Goal: Find specific page/section: Find specific page/section

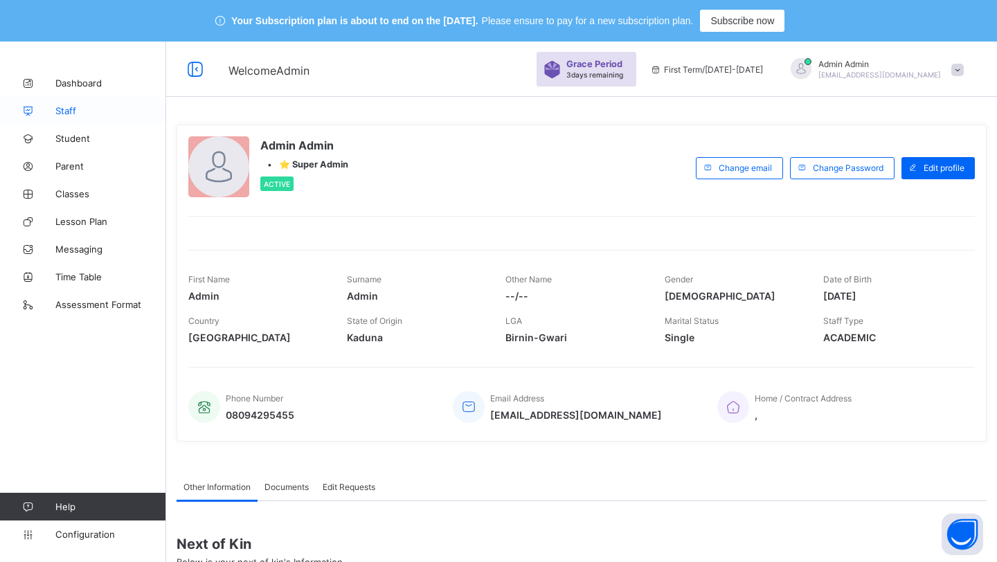
click at [84, 110] on span "Staff" at bounding box center [110, 110] width 111 height 11
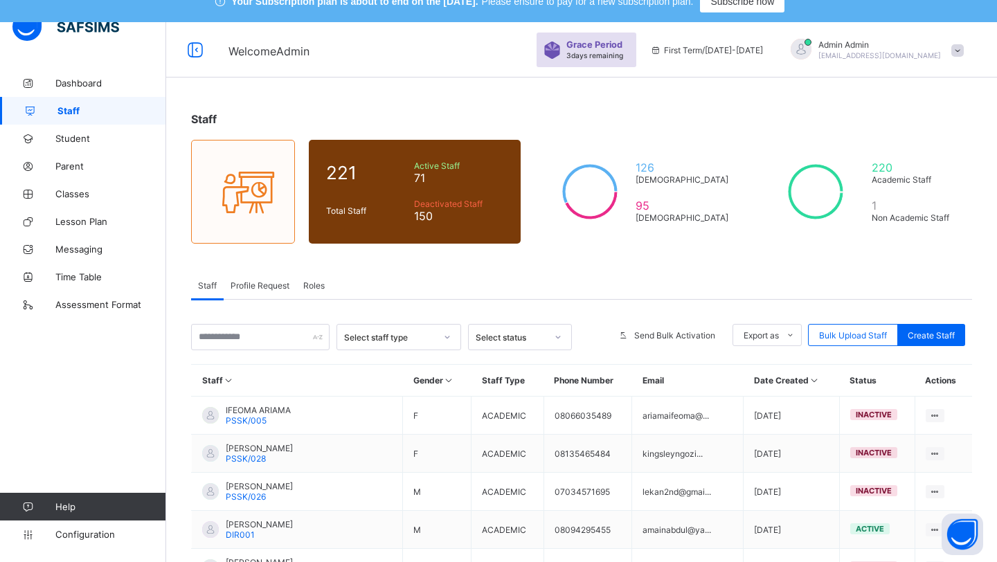
scroll to position [28, 0]
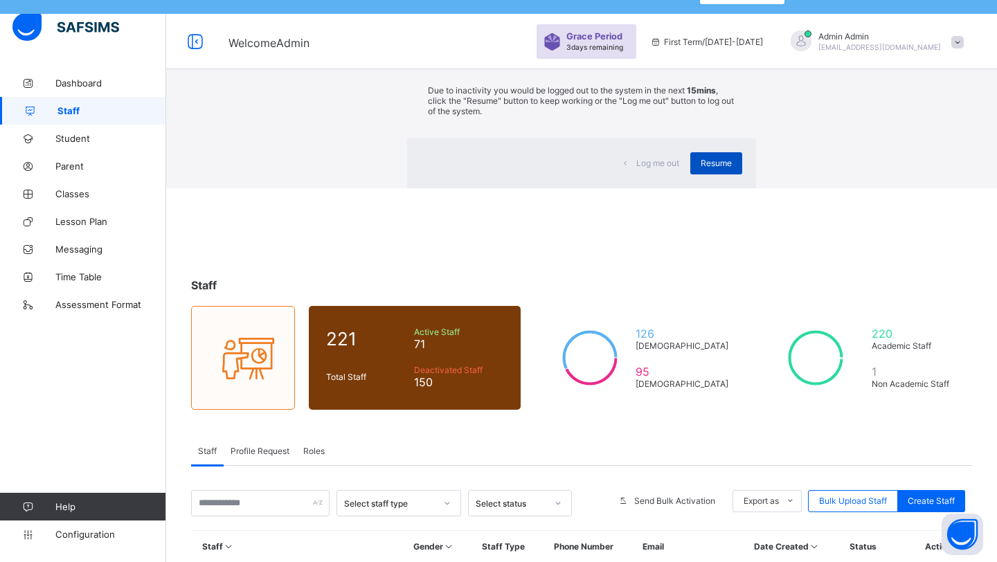
click at [701, 168] on span "Resume" at bounding box center [716, 163] width 31 height 10
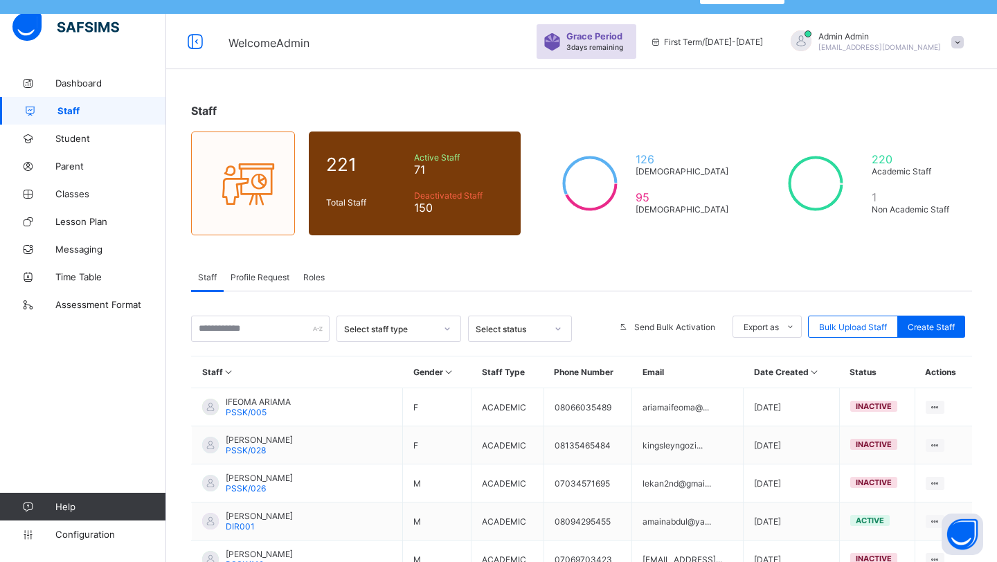
click at [559, 106] on div "Staff" at bounding box center [581, 111] width 781 height 14
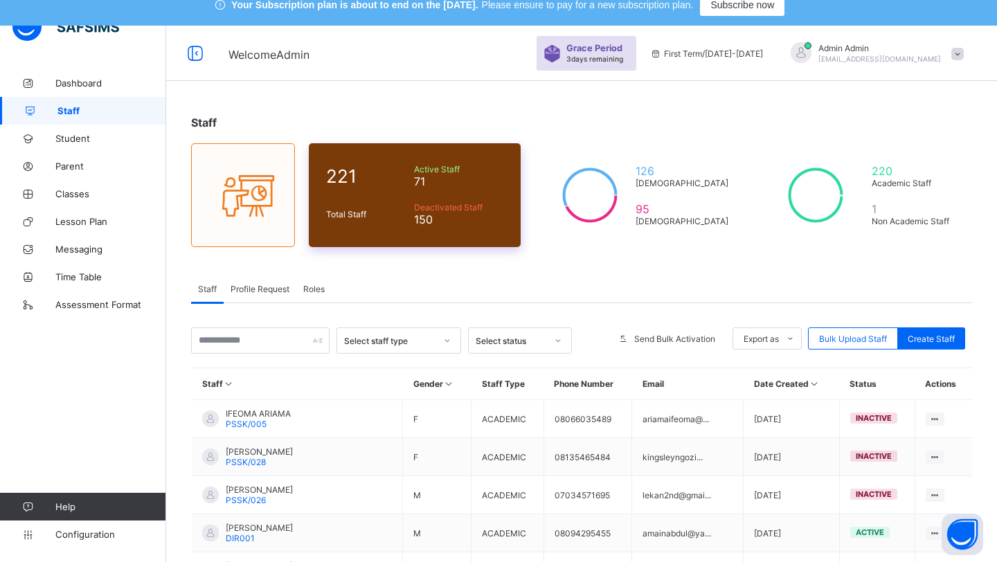
scroll to position [0, 0]
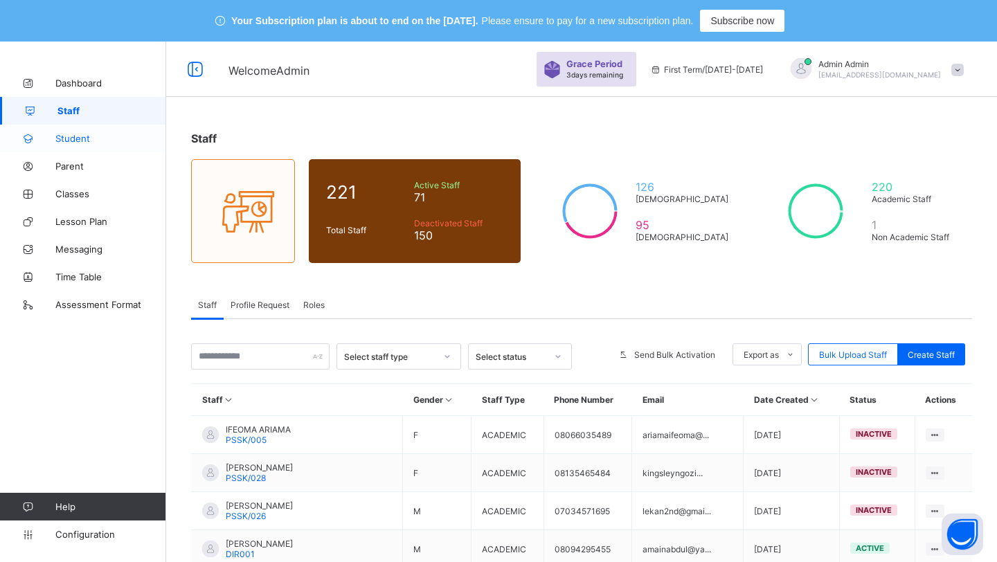
click at [82, 136] on span "Student" at bounding box center [110, 138] width 111 height 11
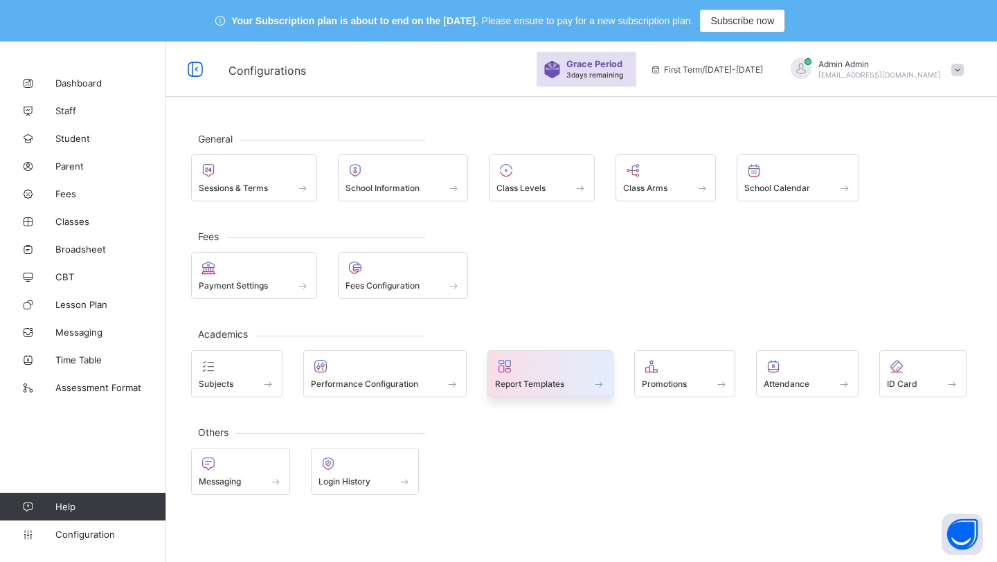
click at [562, 388] on span "Report Templates" at bounding box center [529, 384] width 69 height 10
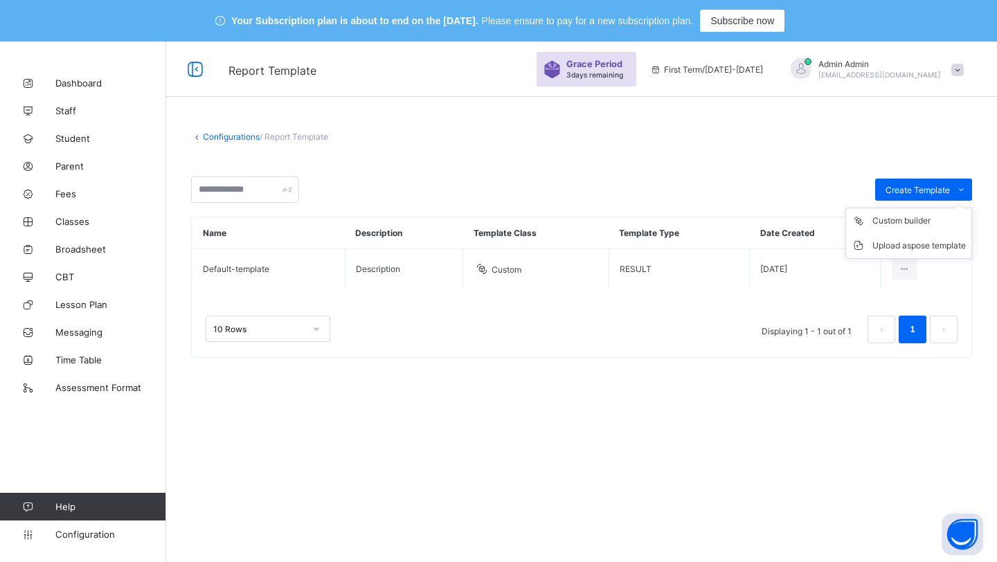
click at [900, 208] on ul "Custom builder Upload aspose template" at bounding box center [909, 233] width 127 height 51
click at [889, 222] on div "Custom builder" at bounding box center [919, 221] width 93 height 14
